Goal: Understand process/instructions: Learn about a topic

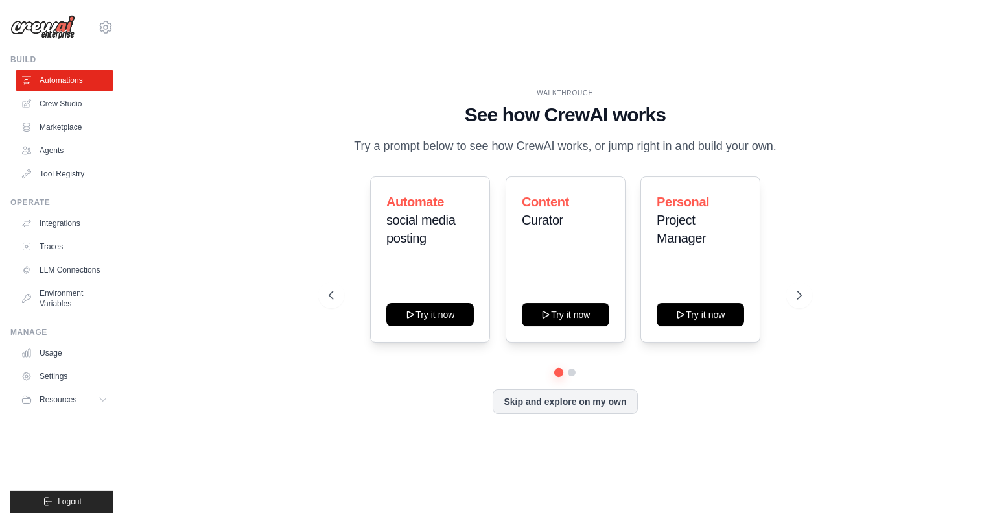
click at [58, 401] on span "Resources" at bounding box center [58, 399] width 37 height 10
click at [58, 270] on link "LLM Connections" at bounding box center [65, 269] width 98 height 21
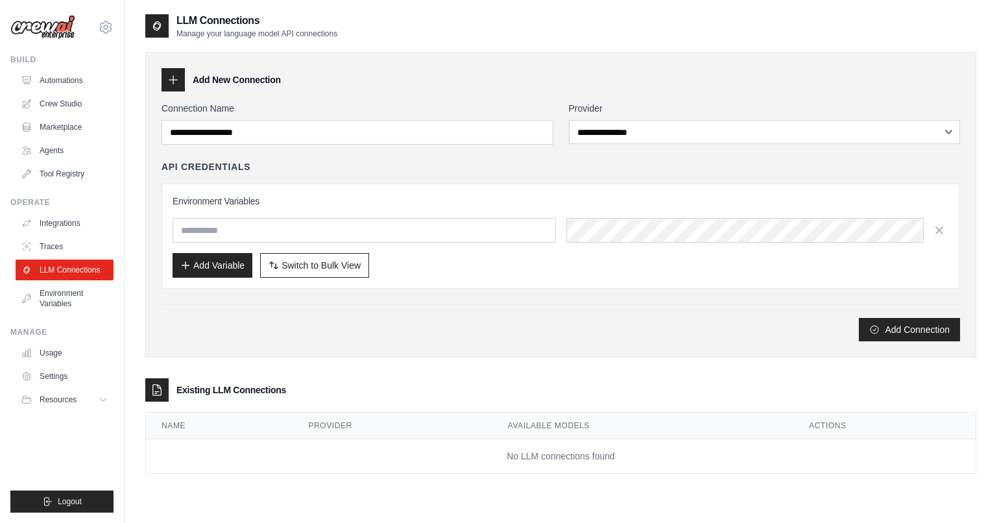
click at [75, 86] on link "Automations" at bounding box center [65, 80] width 98 height 21
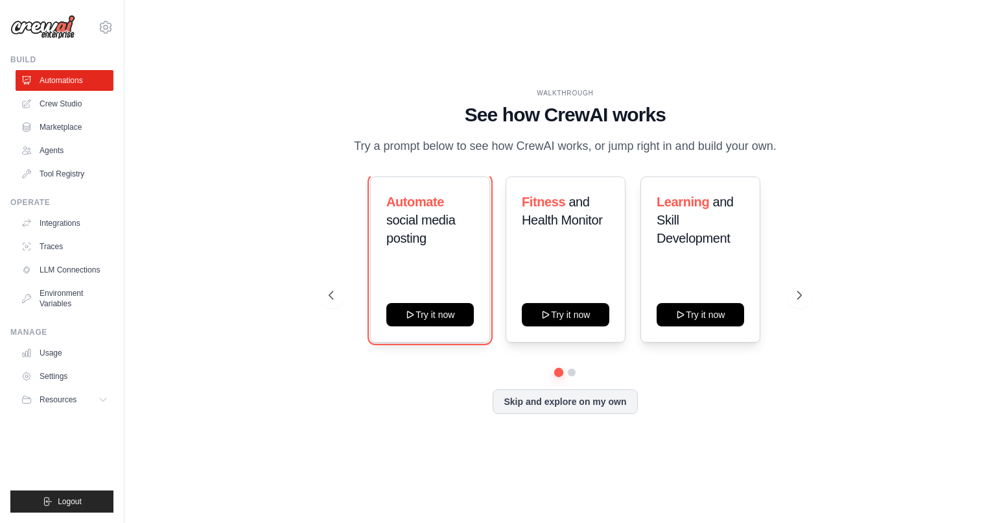
click at [431, 308] on button "Try it now" at bounding box center [430, 314] width 88 height 23
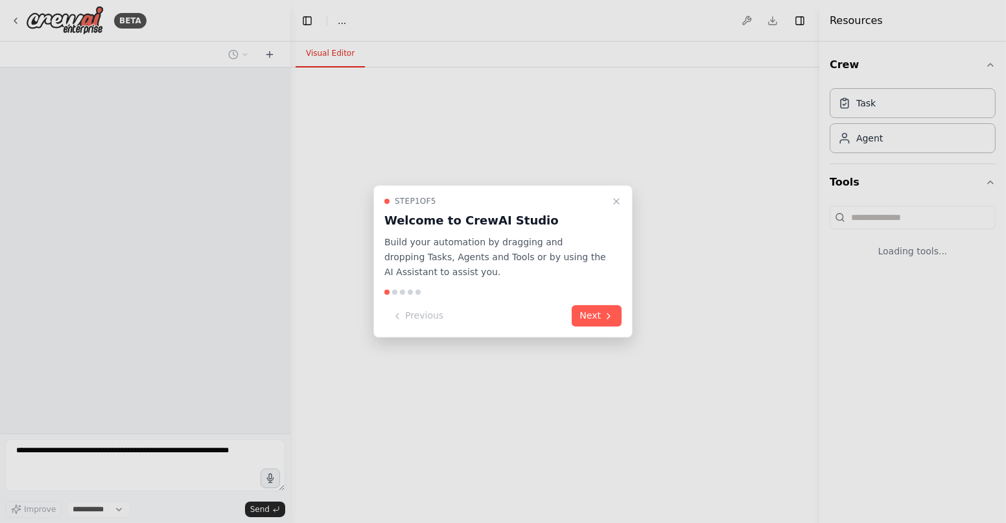
select select "****"
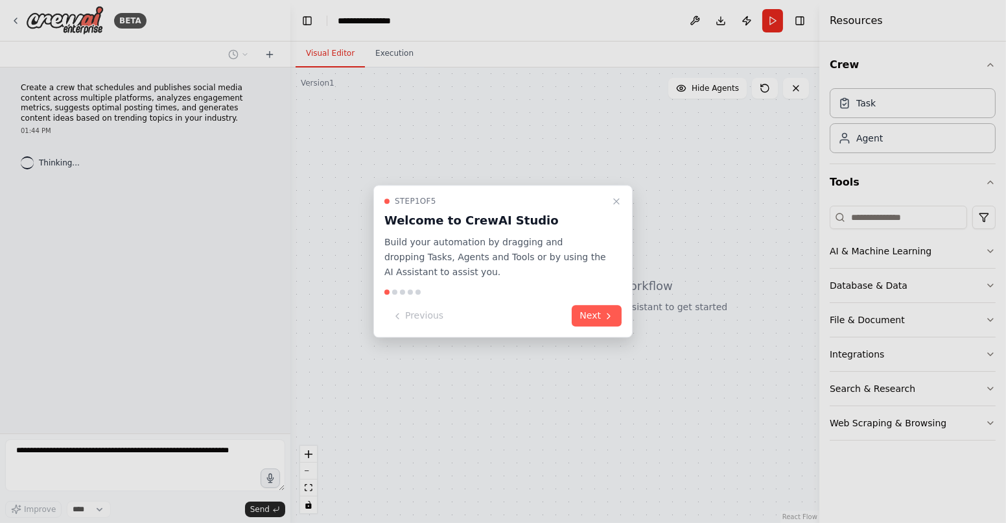
click at [604, 316] on icon at bounding box center [609, 316] width 10 height 10
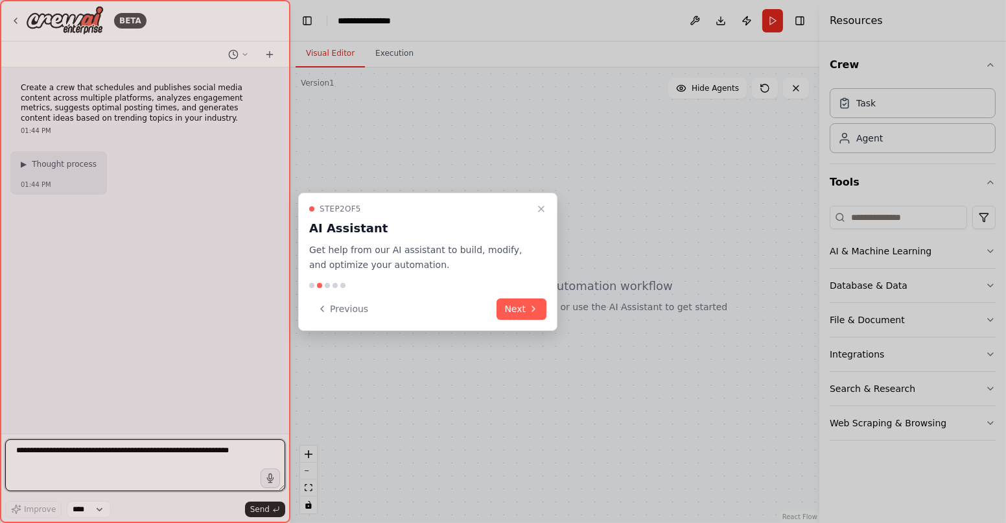
click at [525, 304] on button "Next" at bounding box center [522, 308] width 50 height 21
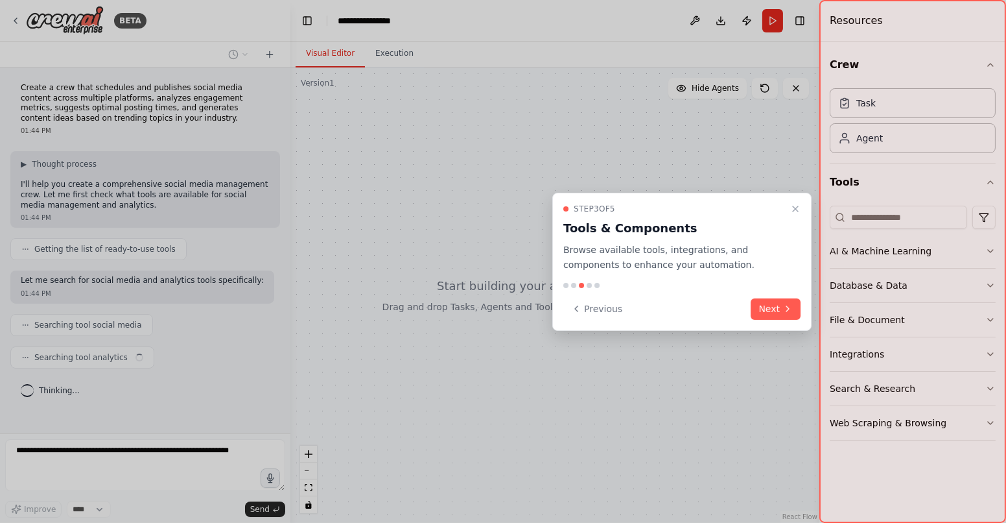
click at [755, 306] on button "Next" at bounding box center [776, 308] width 50 height 21
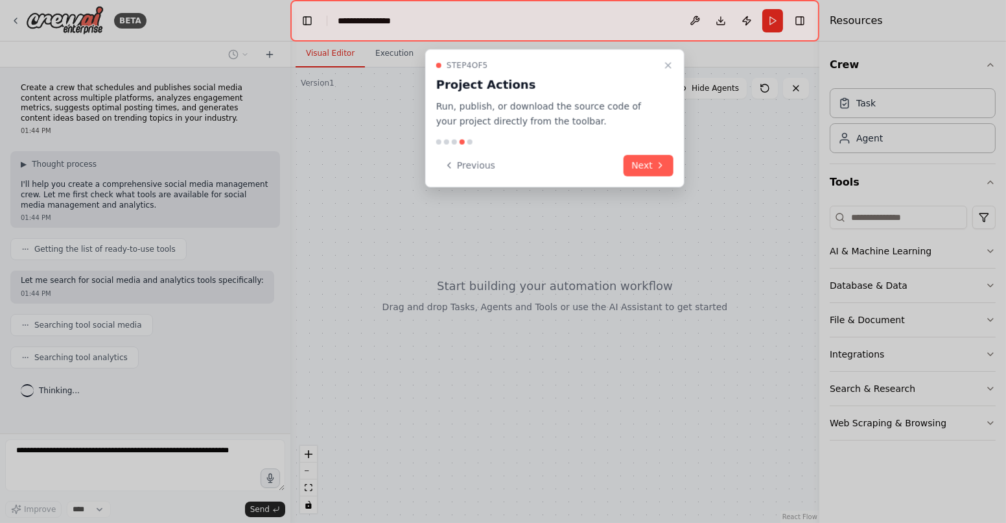
click at [645, 167] on button "Next" at bounding box center [649, 164] width 50 height 21
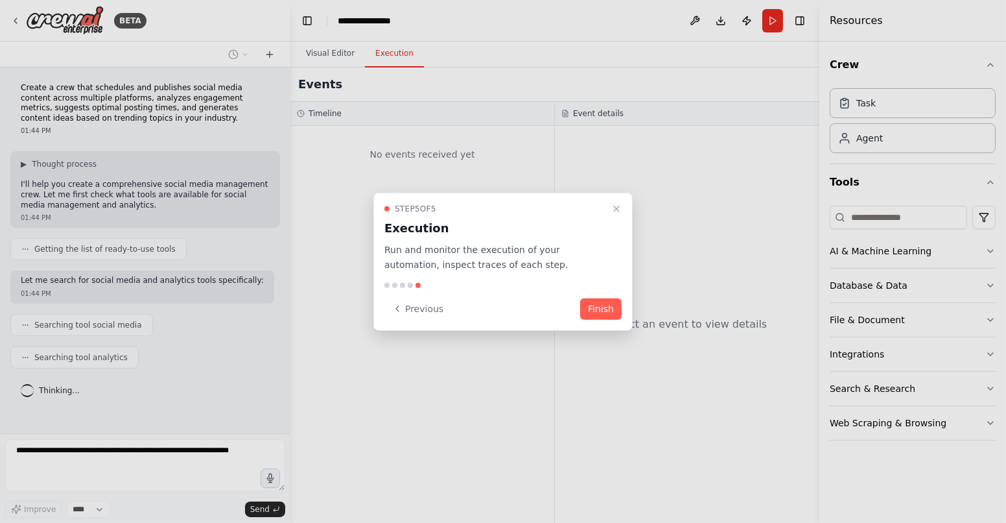
scroll to position [7, 0]
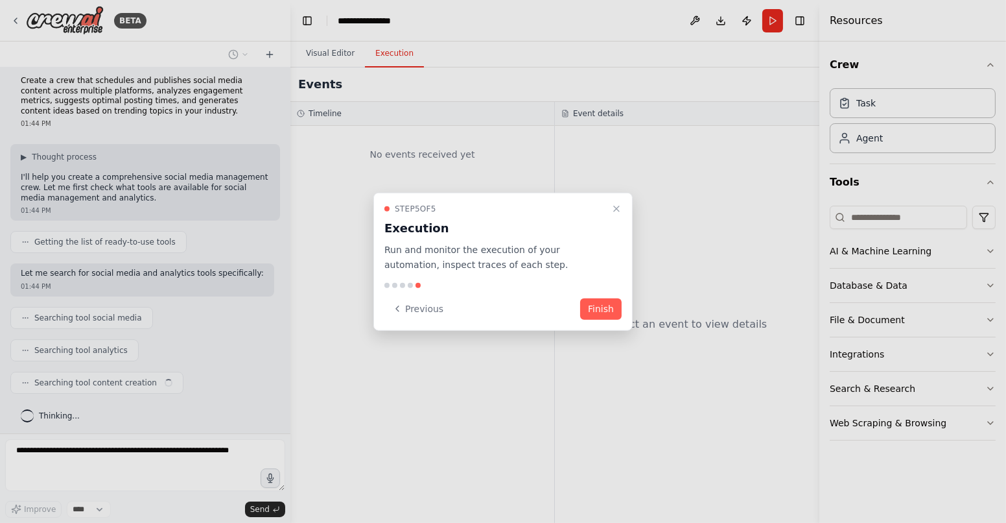
click at [597, 308] on button "Finish" at bounding box center [601, 308] width 42 height 21
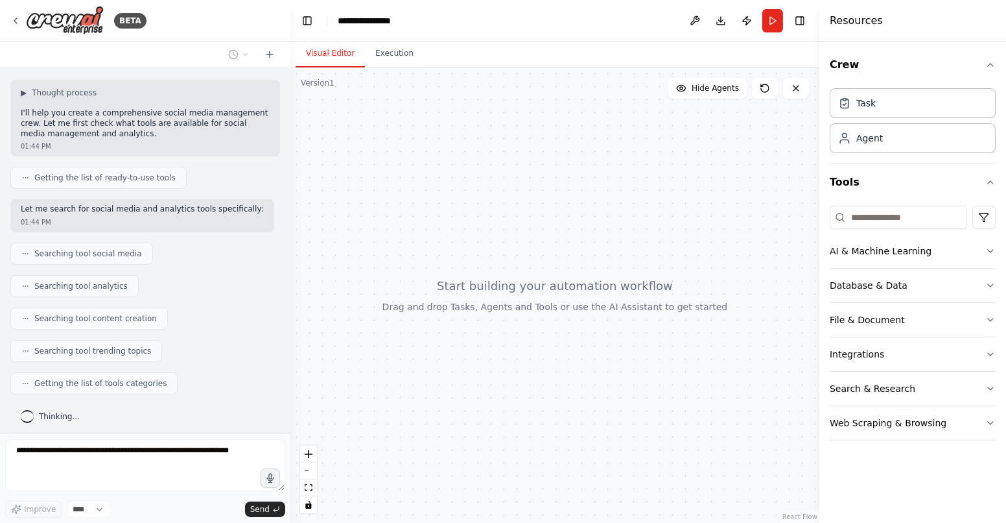
scroll to position [103, 0]
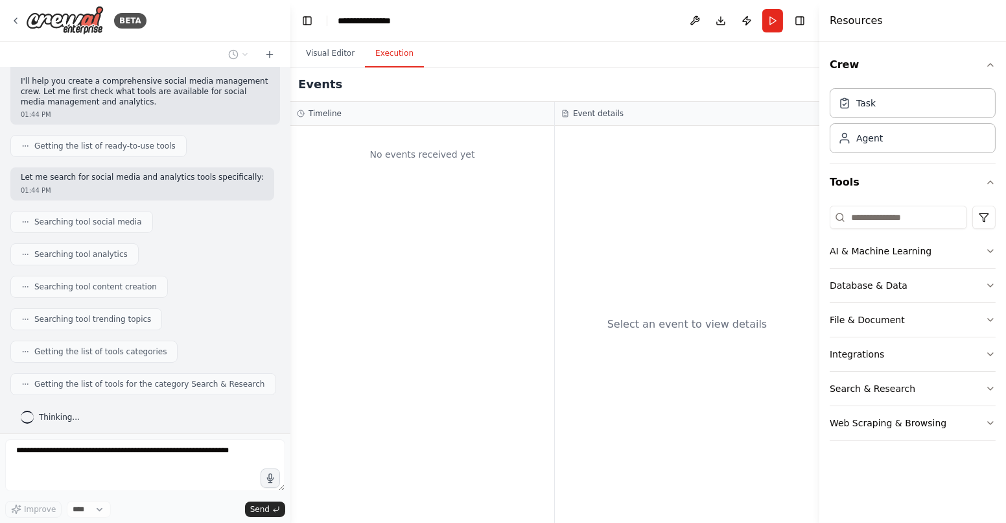
click at [401, 58] on button "Execution" at bounding box center [394, 53] width 59 height 27
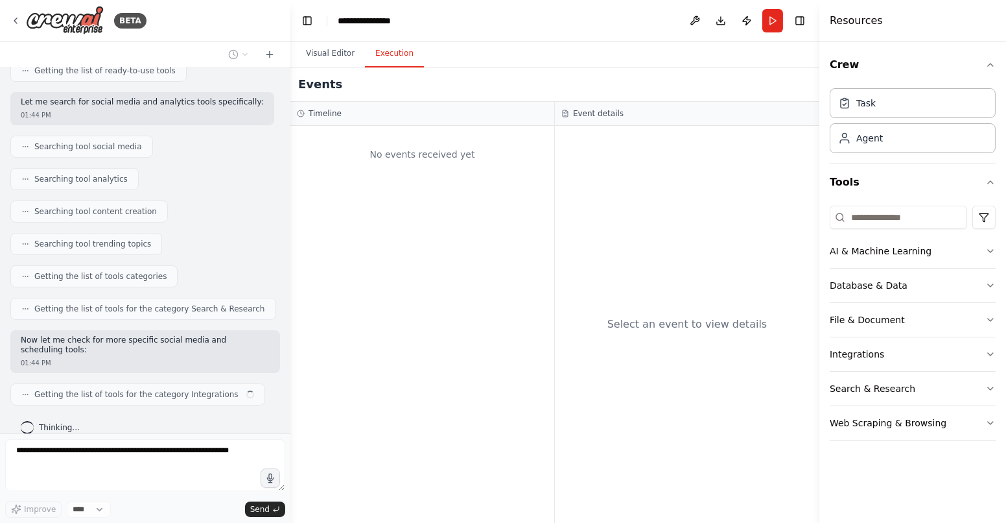
scroll to position [188, 0]
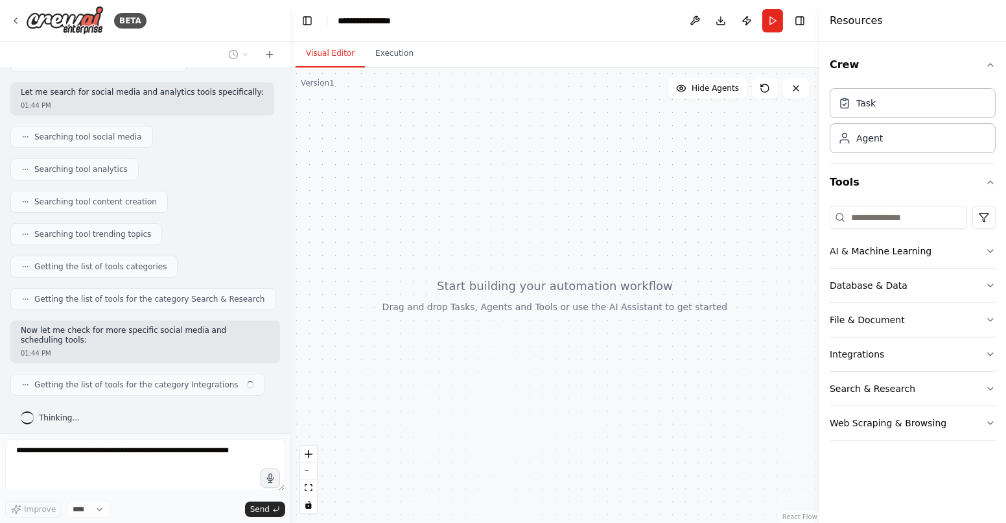
click at [320, 52] on button "Visual Editor" at bounding box center [330, 53] width 69 height 27
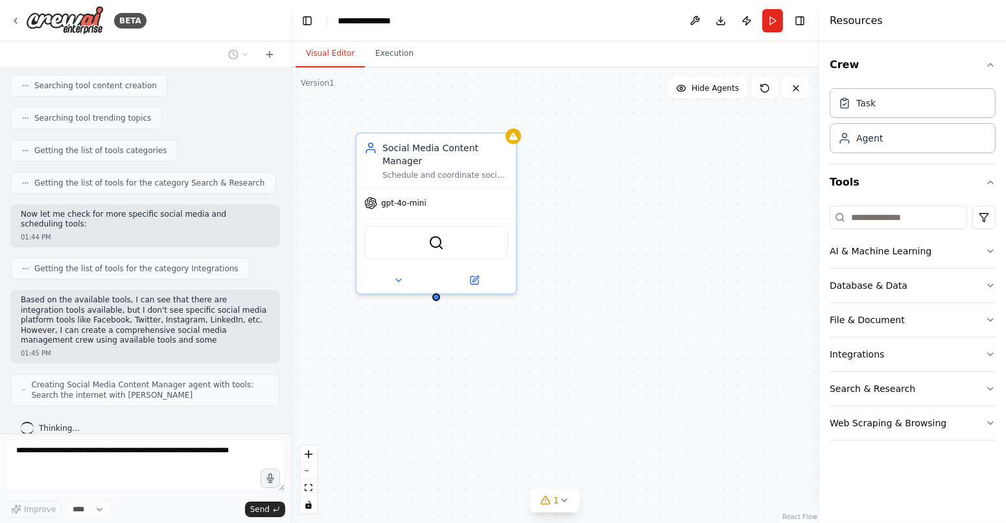
scroll to position [314, 0]
